Goal: Check status

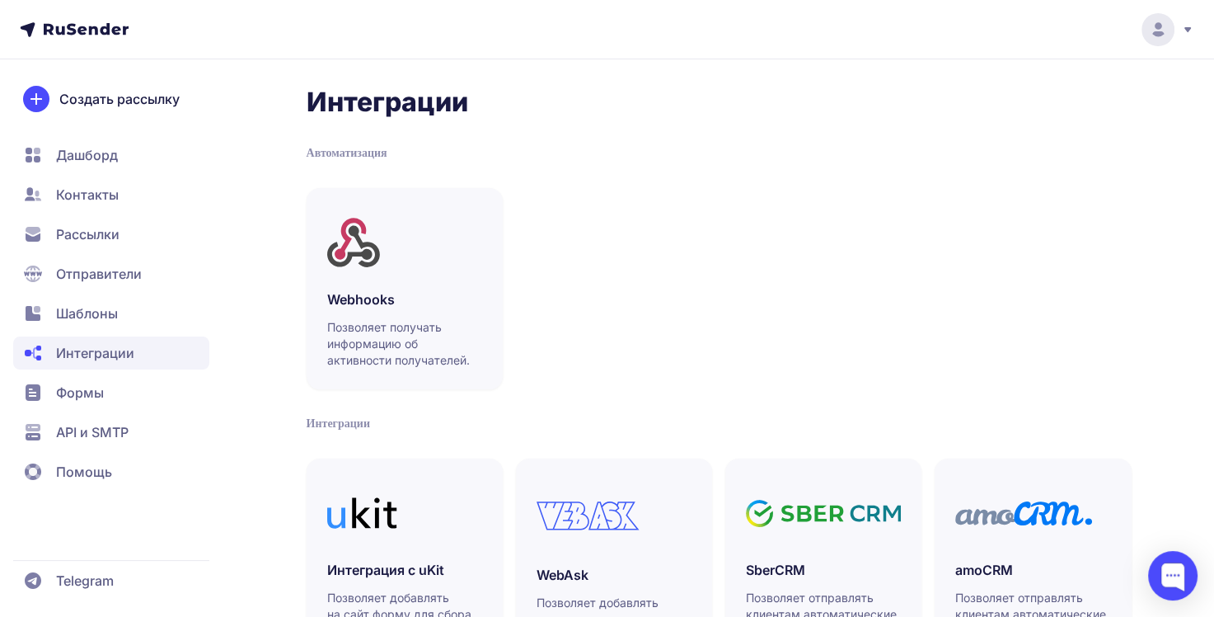
click at [103, 234] on span "Рассылки" at bounding box center [87, 234] width 63 height 20
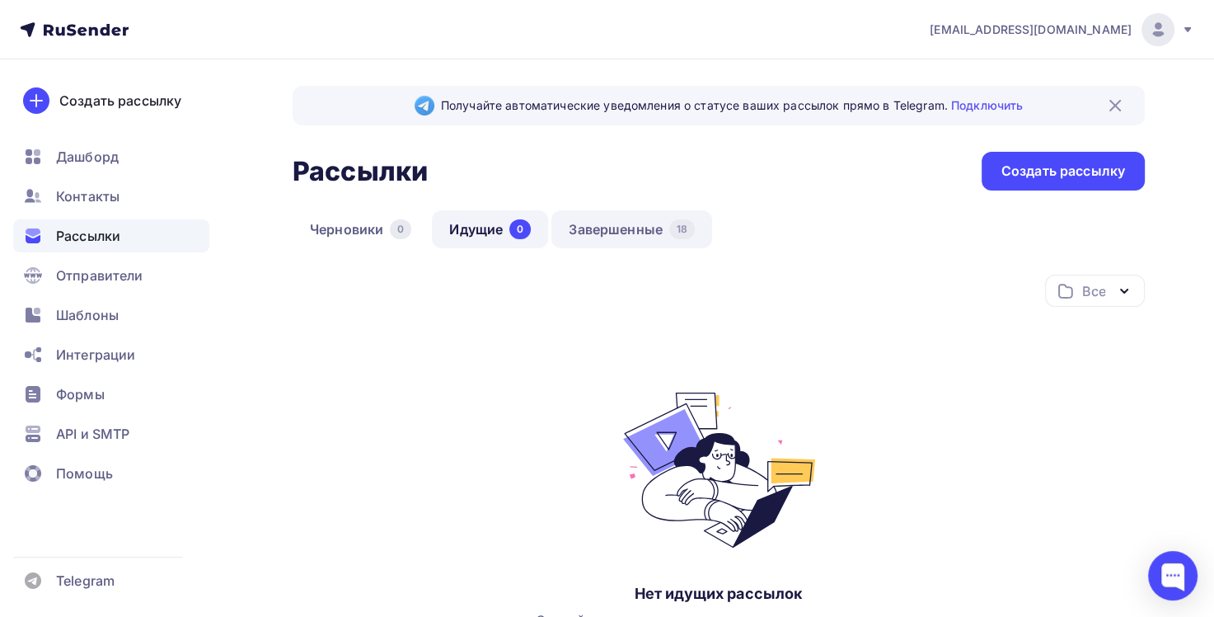
click at [645, 232] on link "Завершенные 18" at bounding box center [631, 229] width 161 height 38
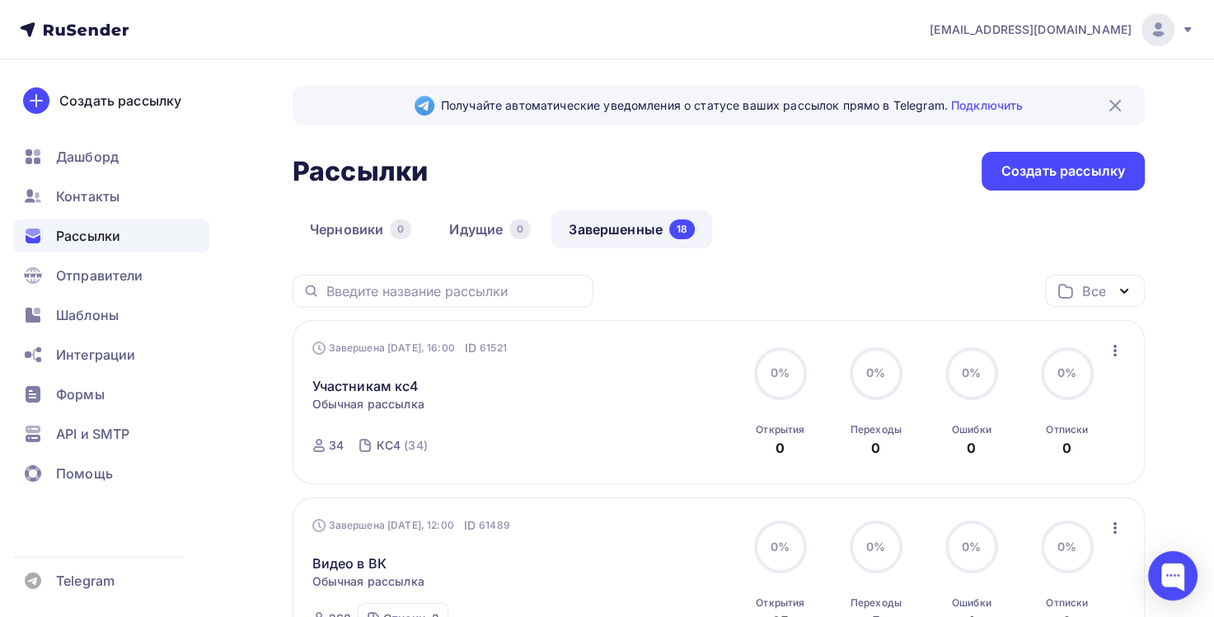
scroll to position [82, 0]
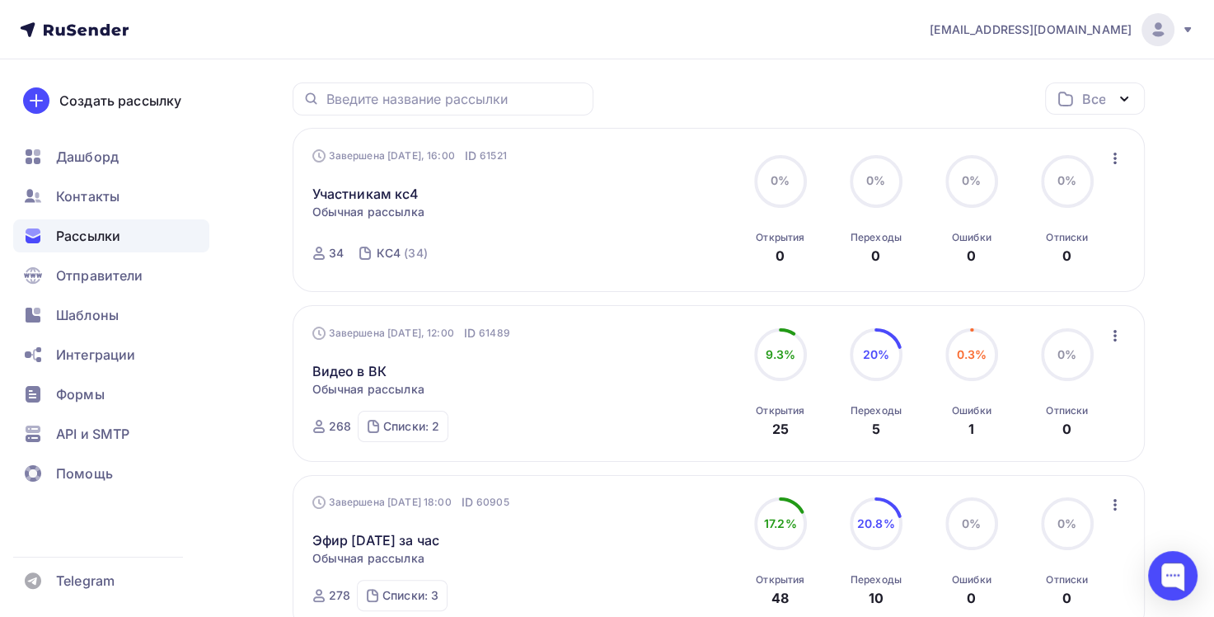
scroll to position [82, 0]
